Goal: Navigation & Orientation: Understand site structure

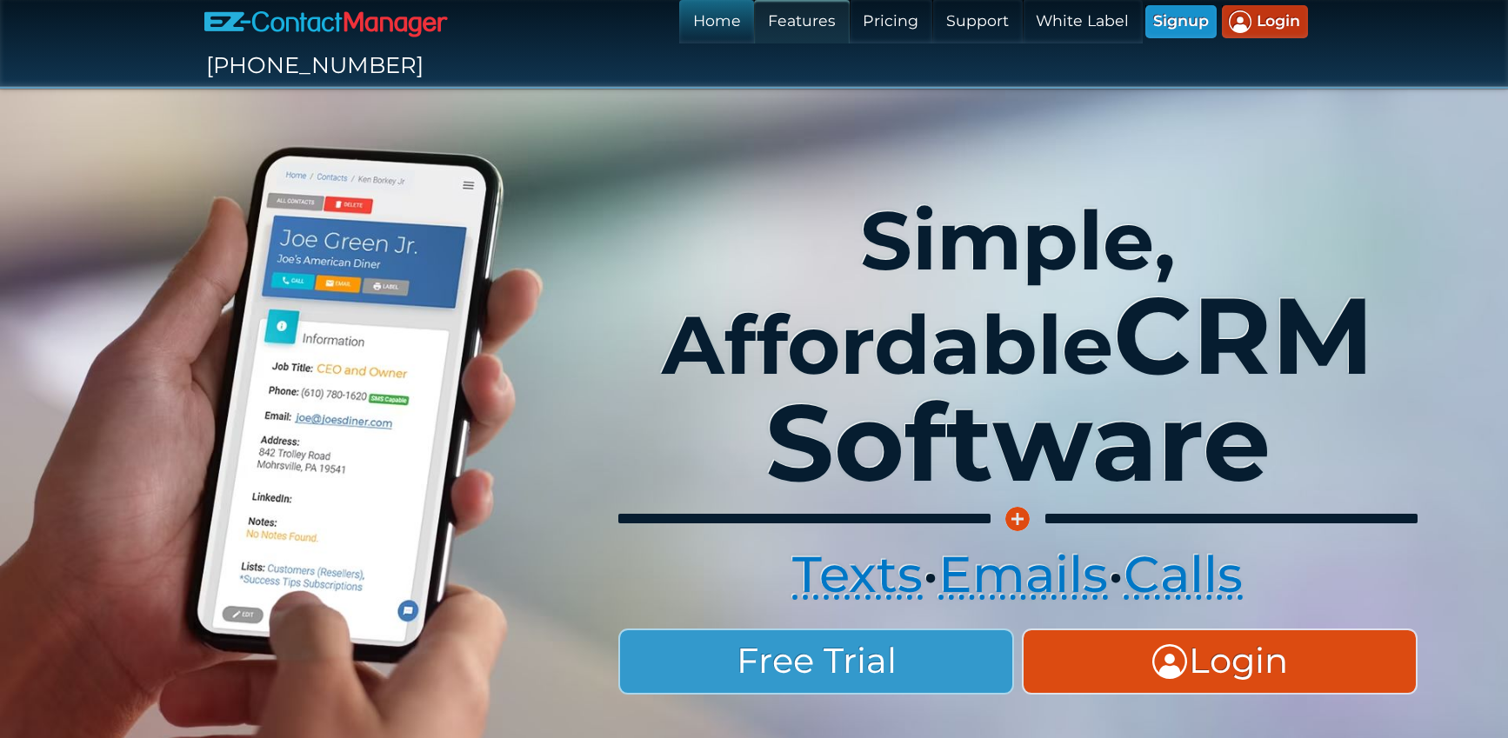
click at [754, 23] on link "Features" at bounding box center [801, 21] width 95 height 43
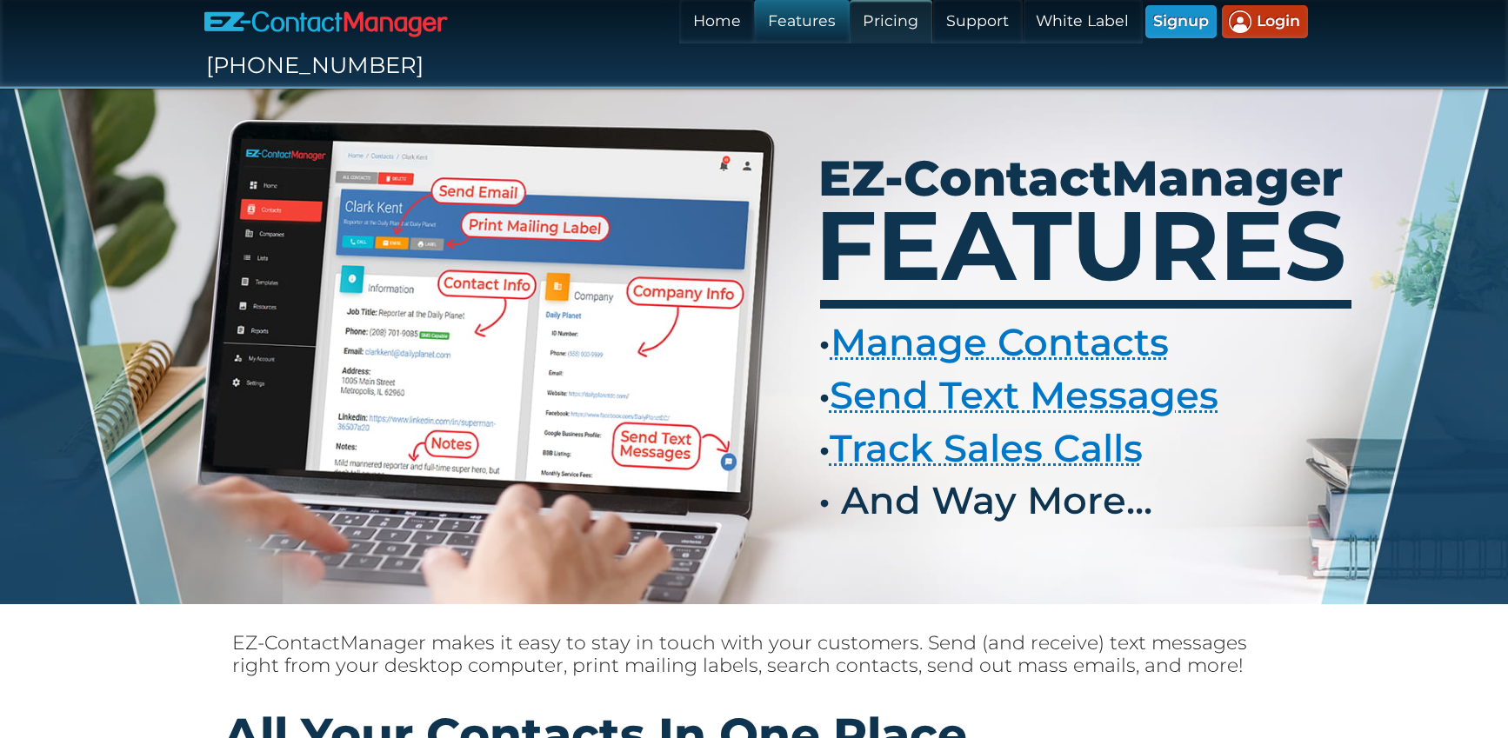
click at [849, 22] on link "Pricing" at bounding box center [890, 21] width 83 height 43
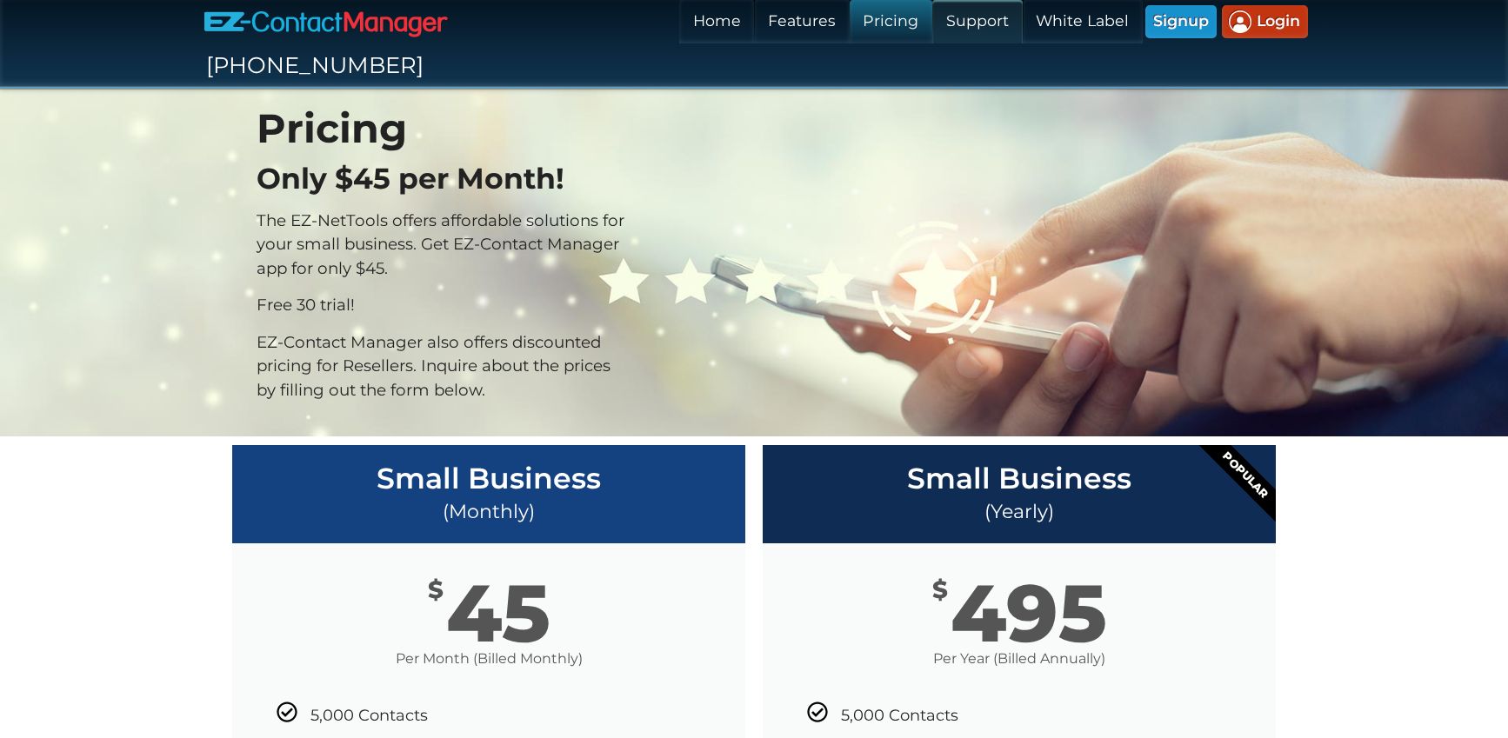
click at [932, 19] on link "Support" at bounding box center [977, 21] width 90 height 43
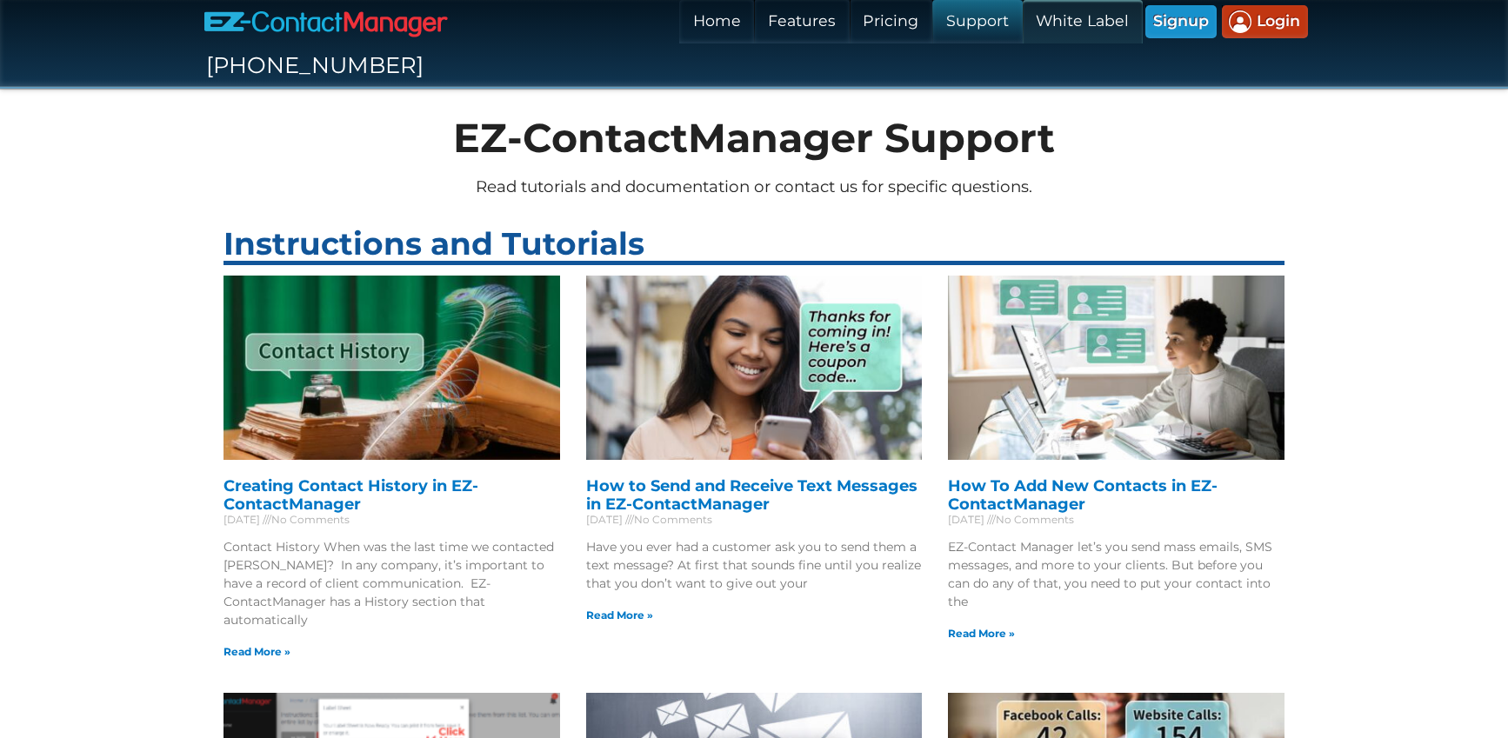
click at [1022, 23] on link "White Label" at bounding box center [1082, 21] width 120 height 43
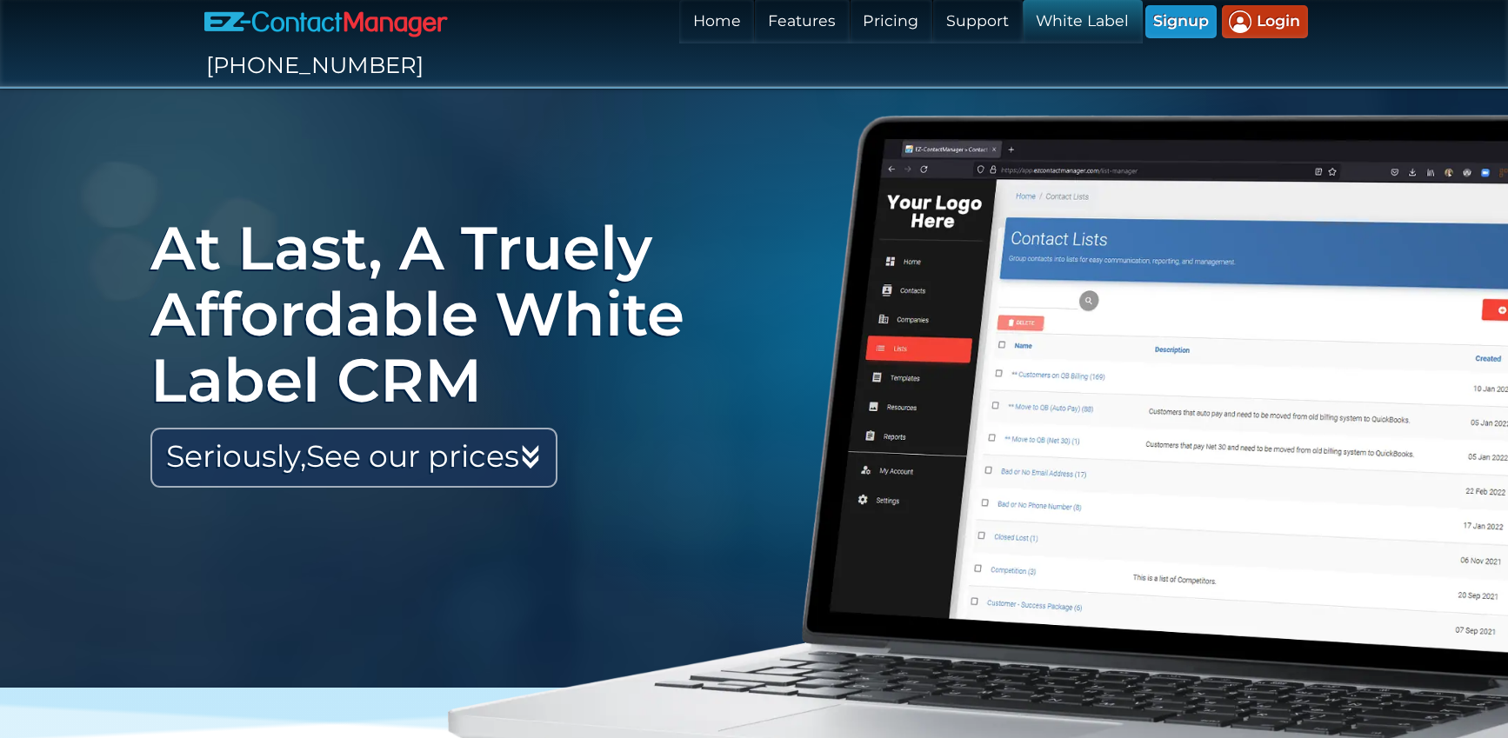
click at [396, 428] on link "Seriously, See our prices" at bounding box center [353, 458] width 407 height 61
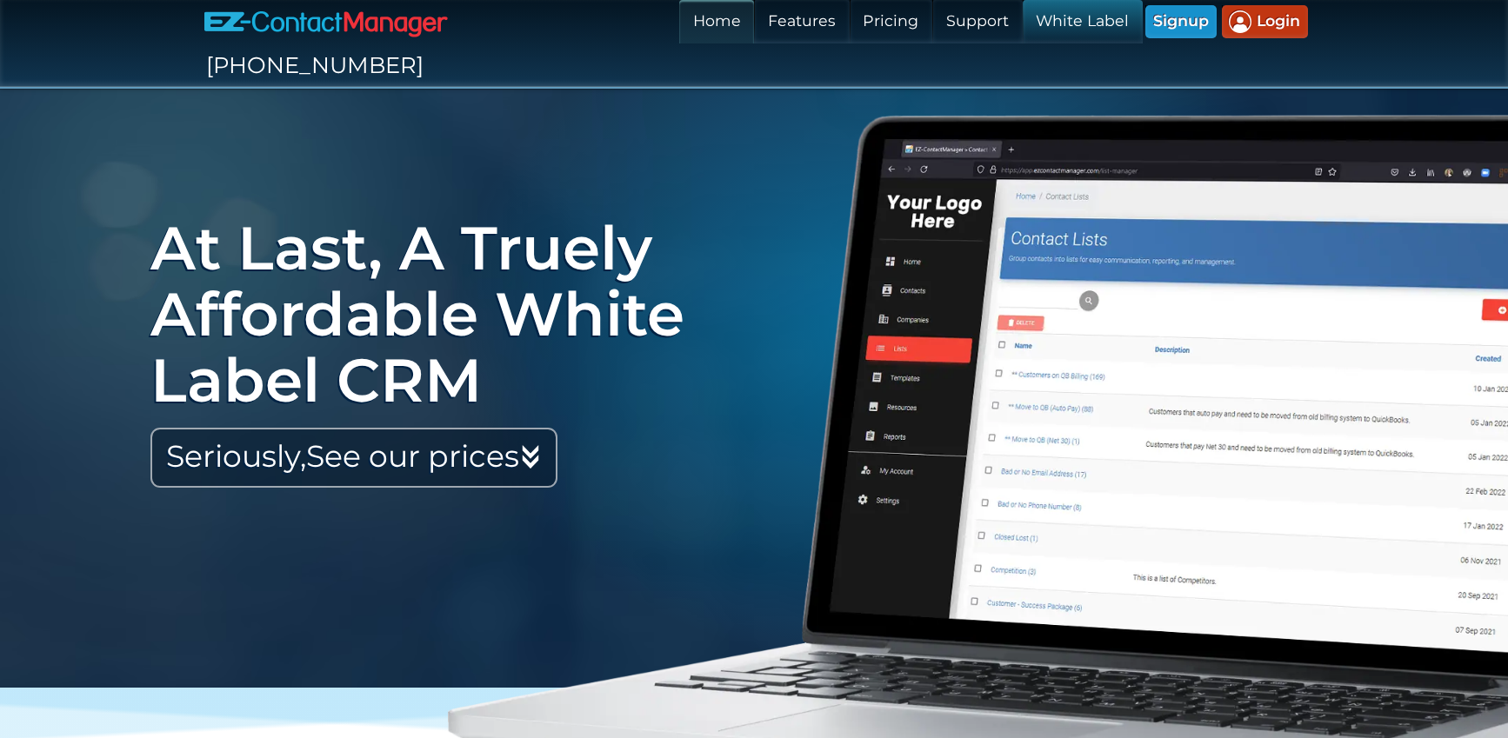
click at [679, 23] on link "Home" at bounding box center [716, 21] width 75 height 43
